Goal: Information Seeking & Learning: Learn about a topic

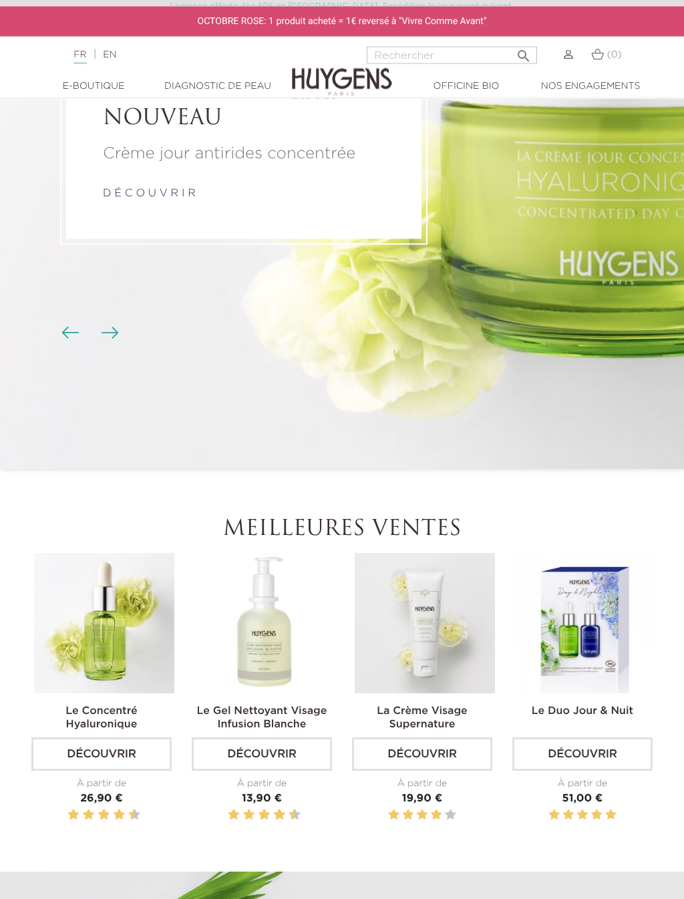
scroll to position [280, 0]
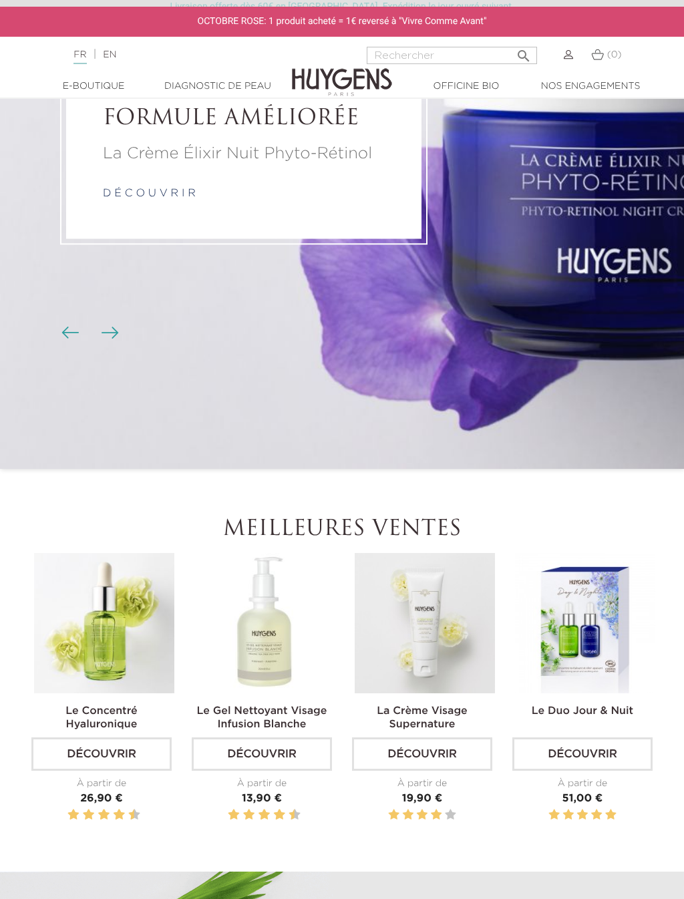
click at [248, 716] on link "Le Gel Nettoyant Visage Infusion Blanche" at bounding box center [262, 718] width 130 height 24
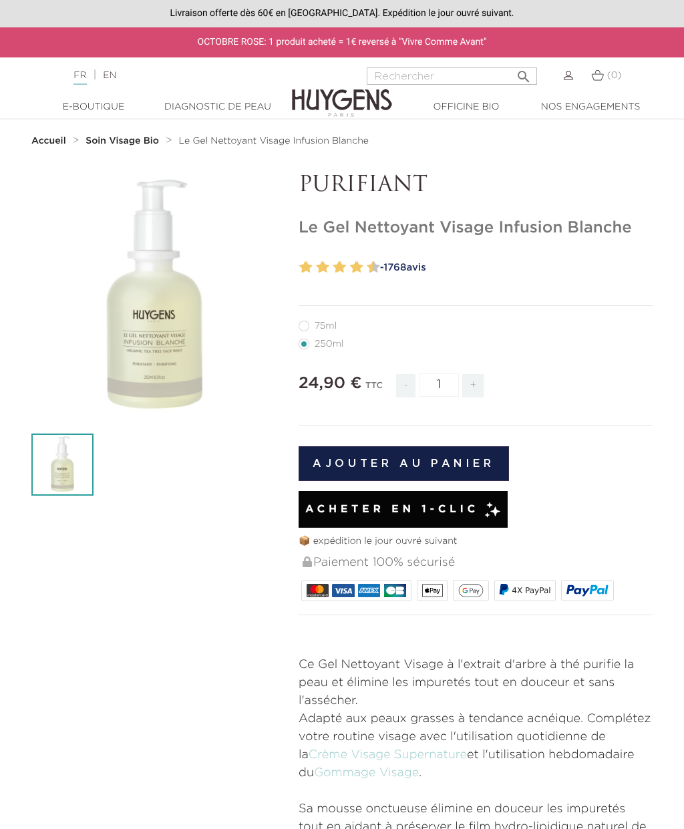
click at [127, 144] on strong "Soin Visage Bio" at bounding box center [121, 140] width 73 height 9
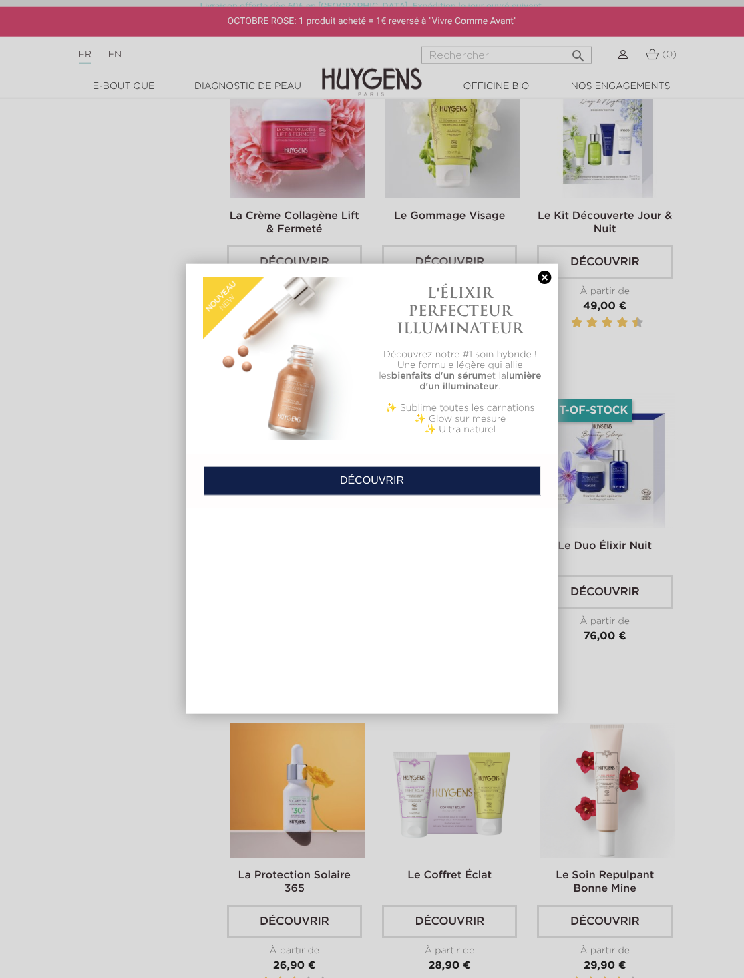
scroll to position [1386, 0]
click at [537, 276] on link at bounding box center [545, 277] width 19 height 14
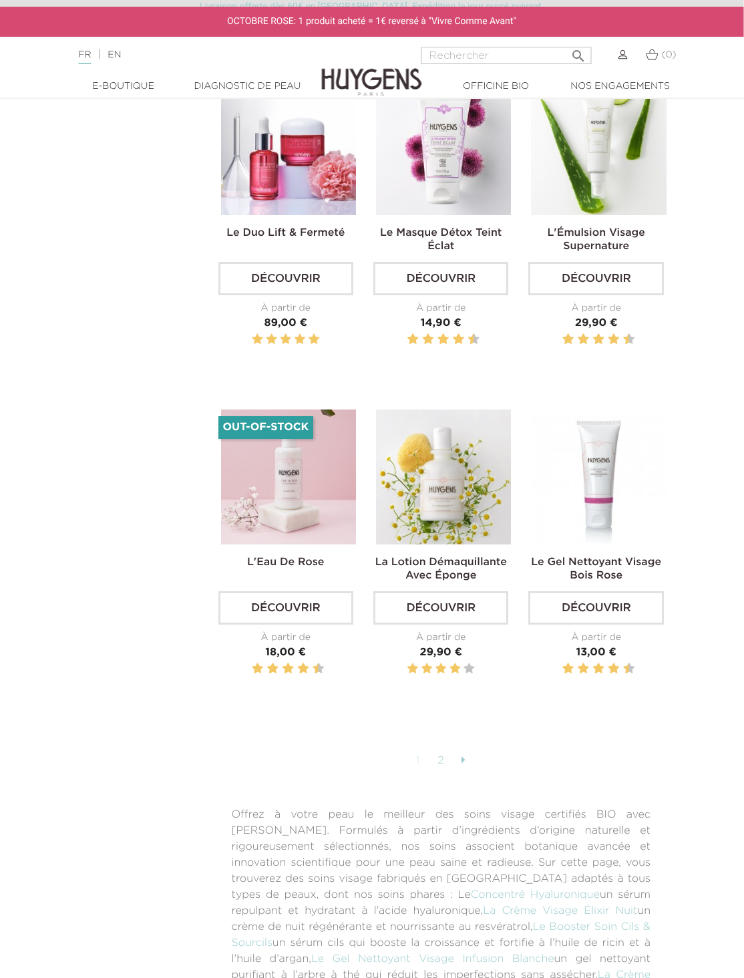
scroll to position [3017, 9]
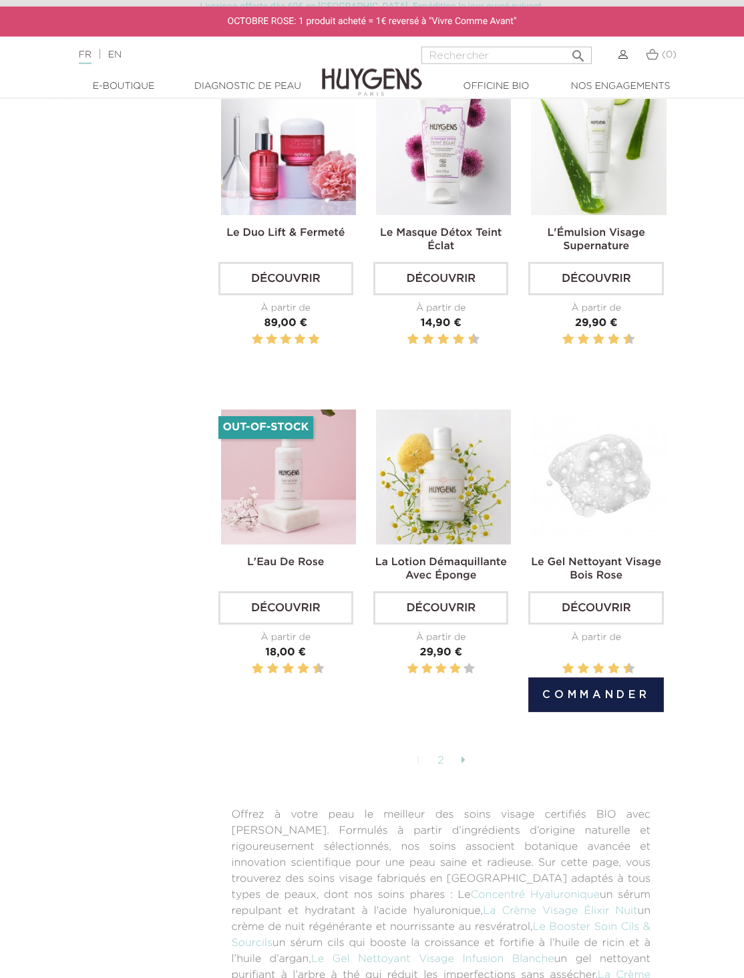
click at [586, 624] on link "Découvrir" at bounding box center [595, 607] width 135 height 33
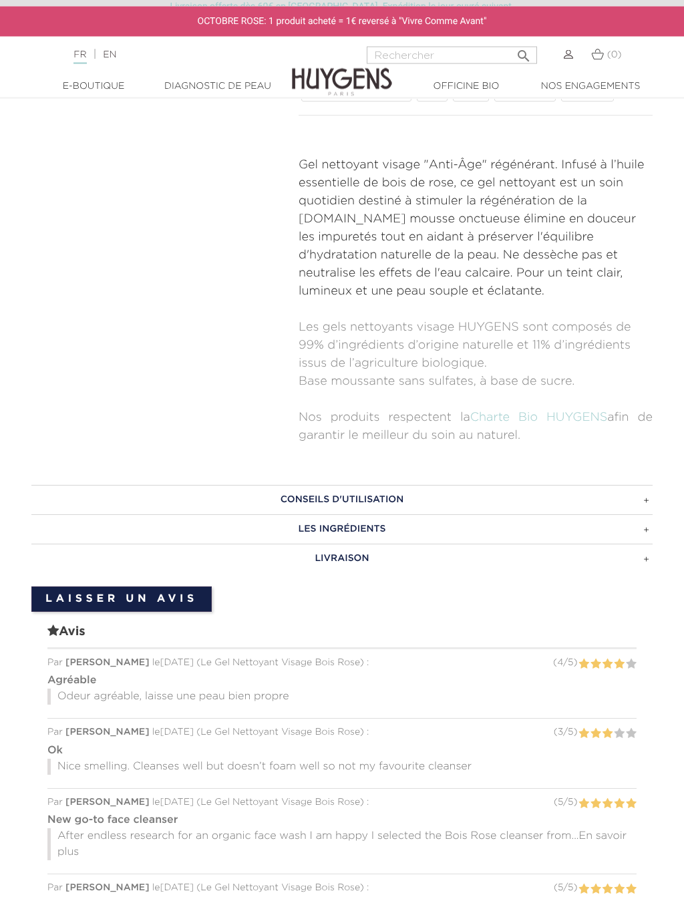
scroll to position [500, 0]
click at [333, 500] on h3 "CONSEILS D'UTILISATION" at bounding box center [341, 499] width 621 height 29
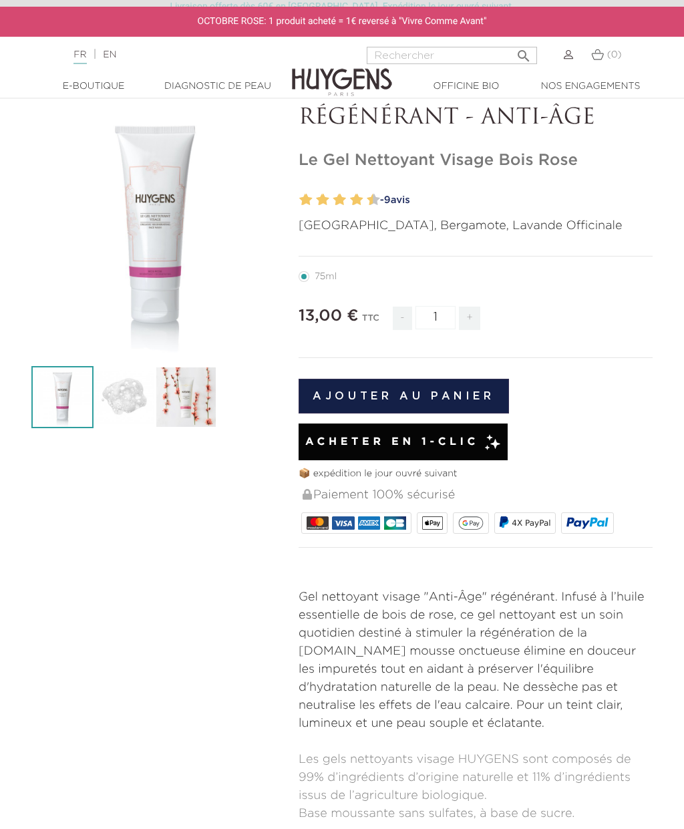
scroll to position [0, 0]
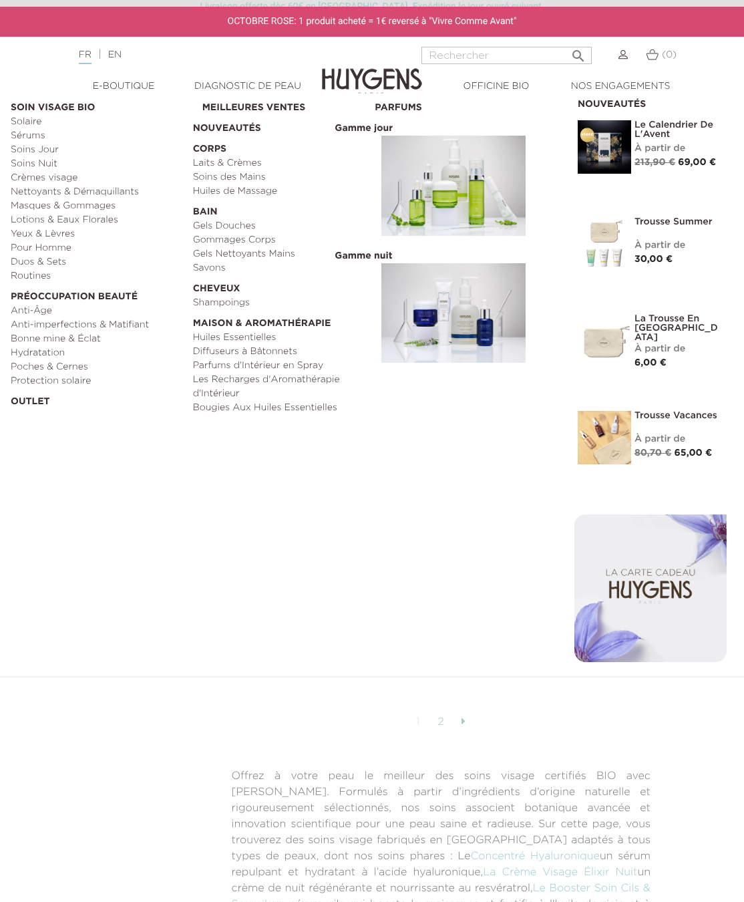
click at [93, 194] on link "Nettoyants & Démaquillants" at bounding box center [97, 192] width 173 height 14
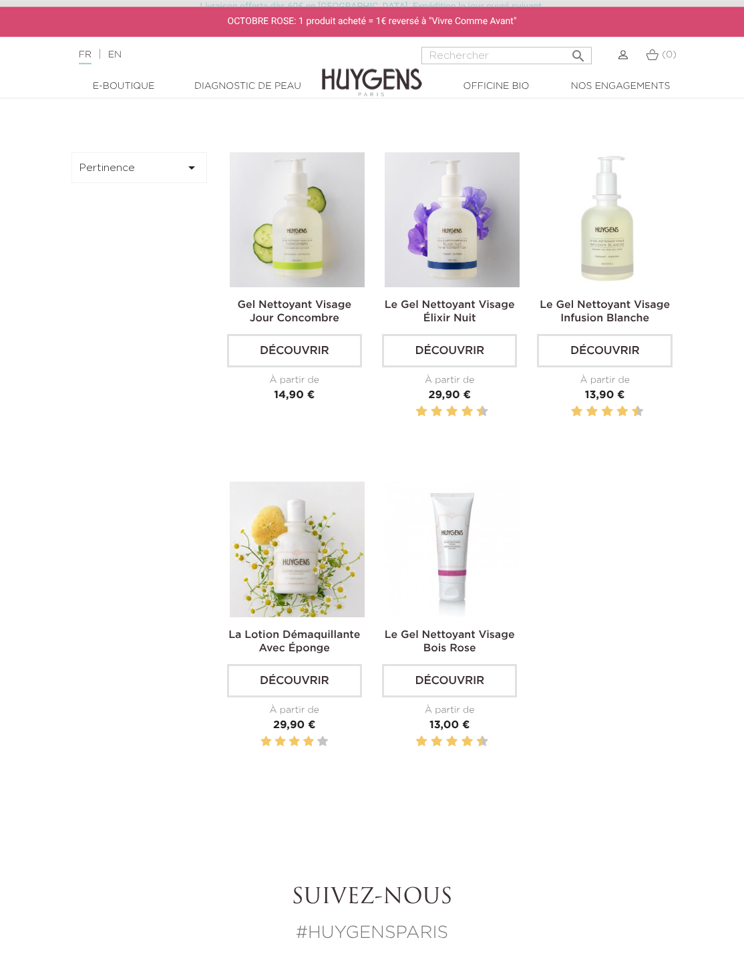
scroll to position [650, 0]
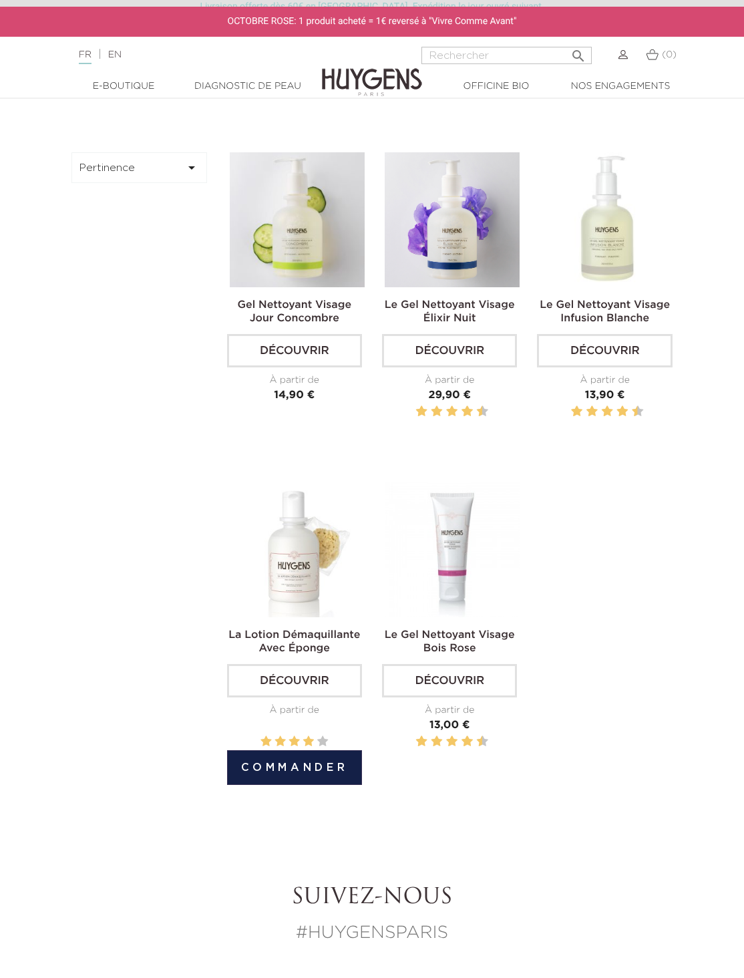
click at [297, 689] on link "Découvrir" at bounding box center [294, 680] width 135 height 33
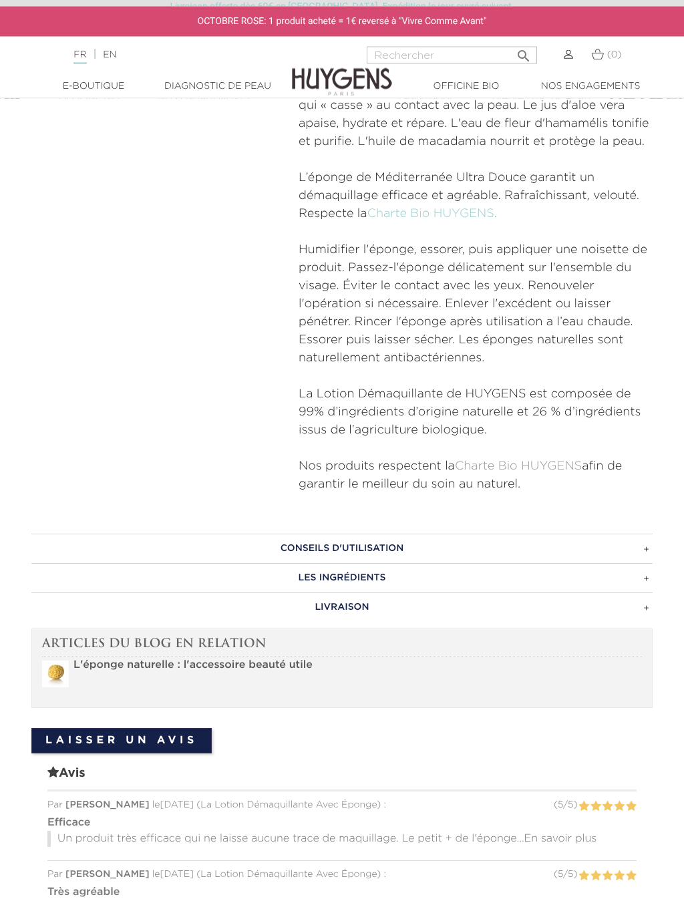
scroll to position [548, 0]
click at [349, 548] on h3 "CONSEILS D'UTILISATION" at bounding box center [341, 548] width 621 height 29
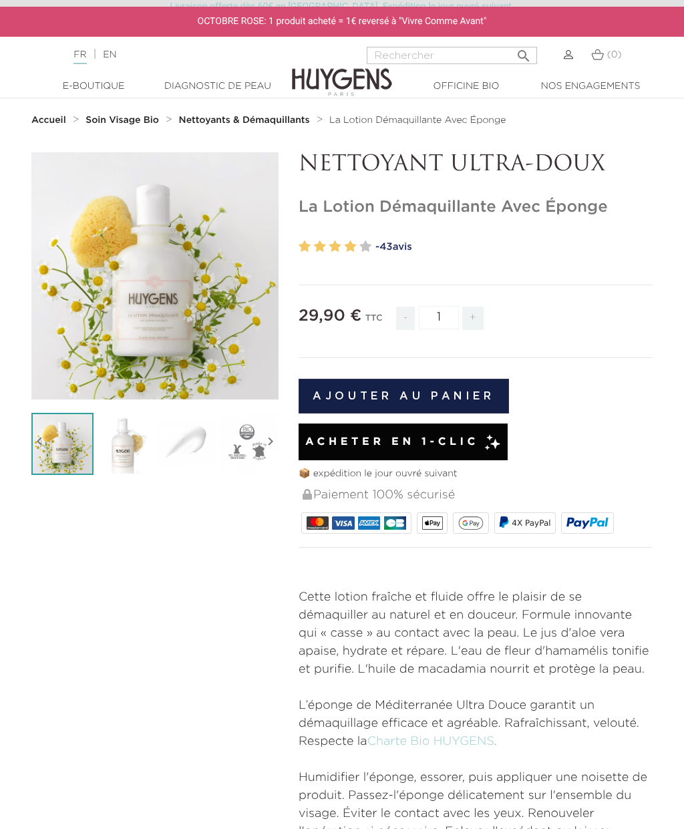
scroll to position [0, 0]
